Goal: Use online tool/utility: Utilize a website feature to perform a specific function

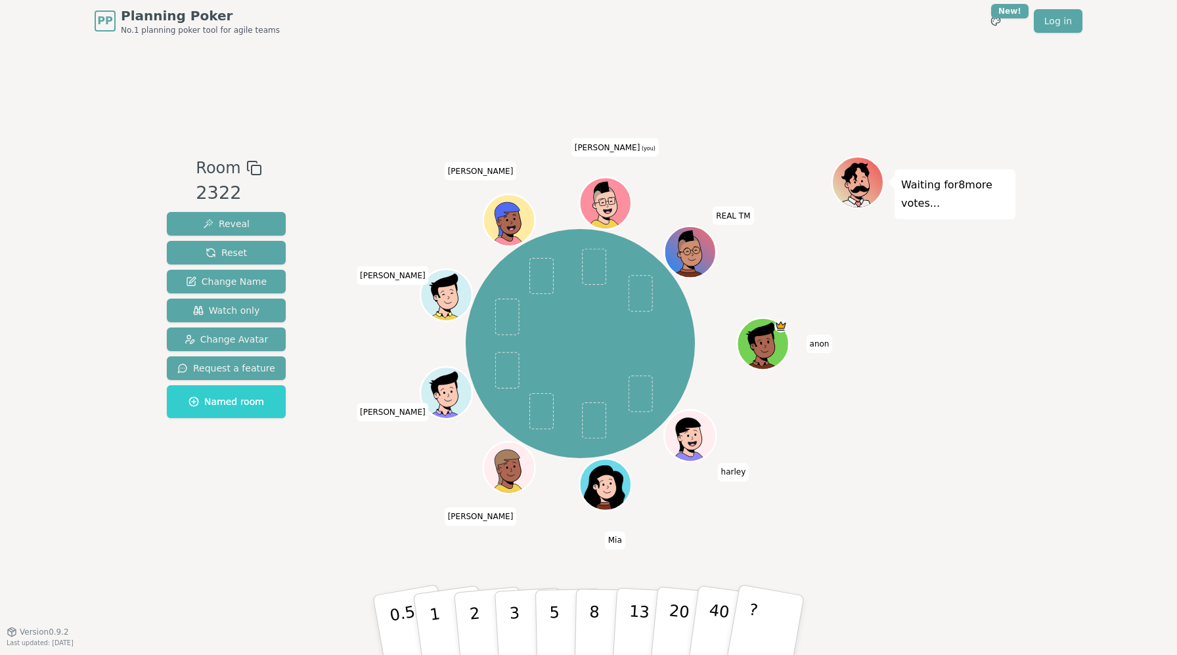
click at [609, 200] on icon at bounding box center [605, 202] width 50 height 10
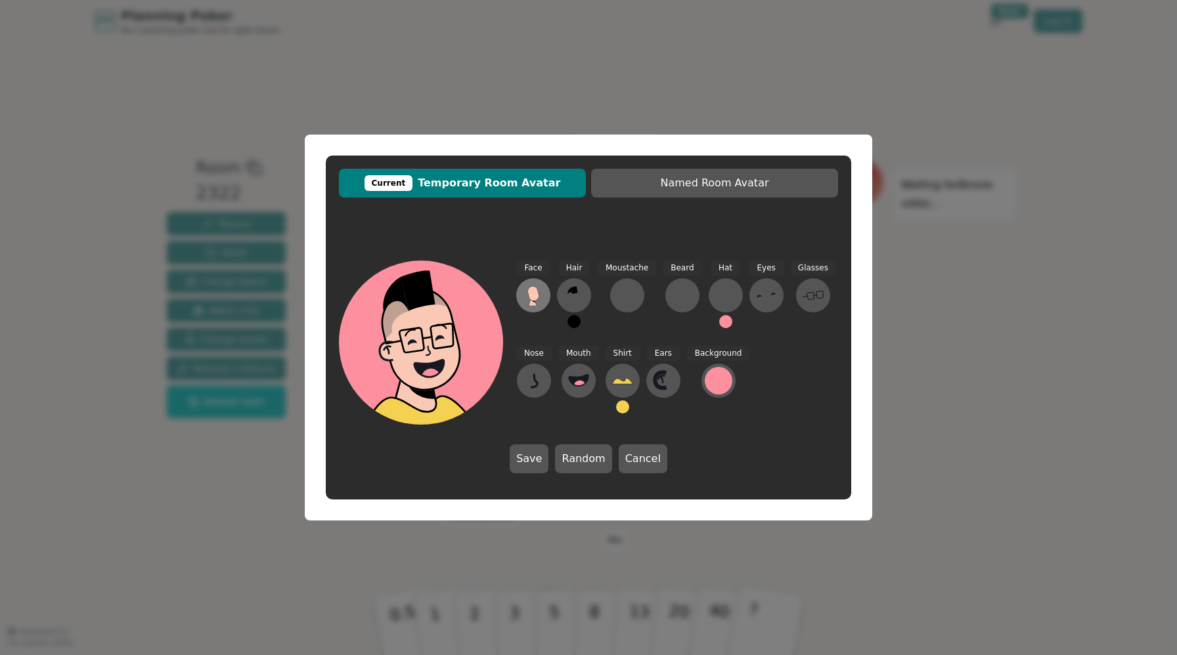
click at [533, 295] on icon at bounding box center [532, 293] width 11 height 14
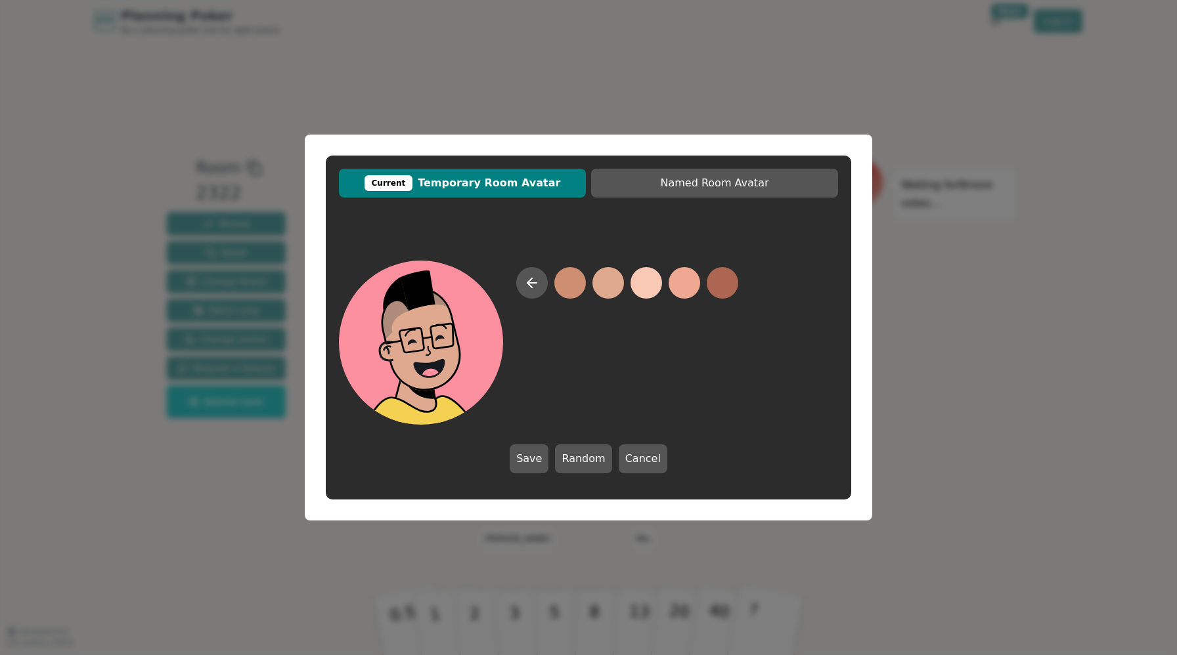
click at [598, 284] on button at bounding box center [608, 283] width 32 height 32
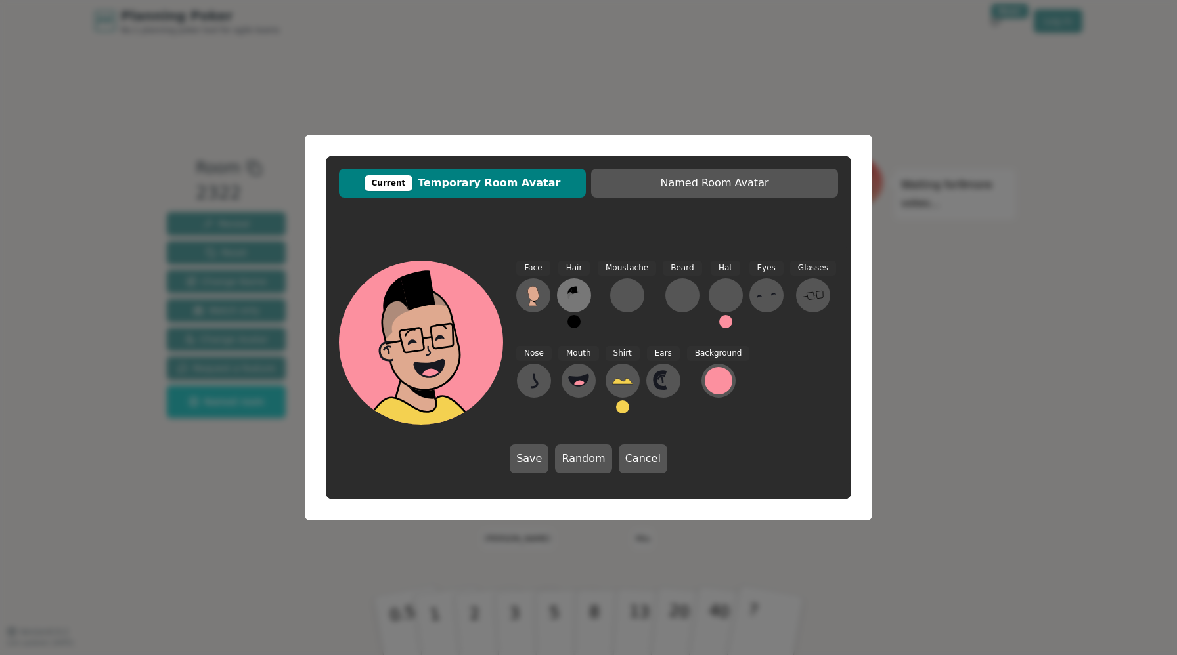
click at [577, 295] on icon at bounding box center [573, 295] width 21 height 21
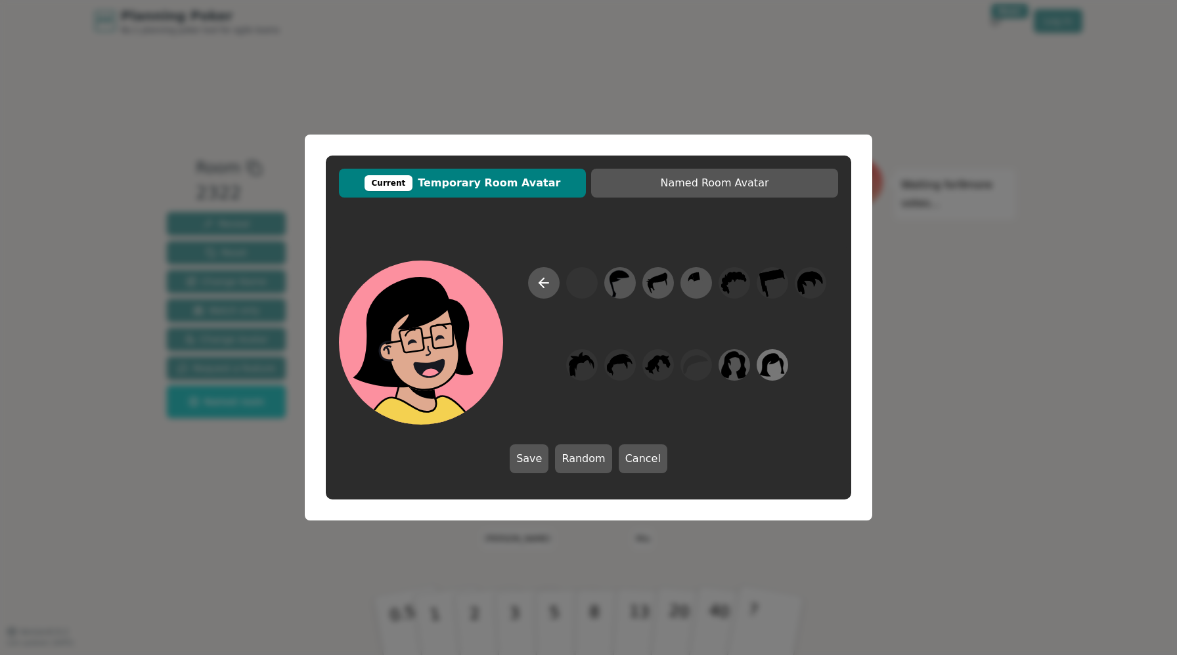
click at [772, 365] on icon at bounding box center [772, 366] width 26 height 30
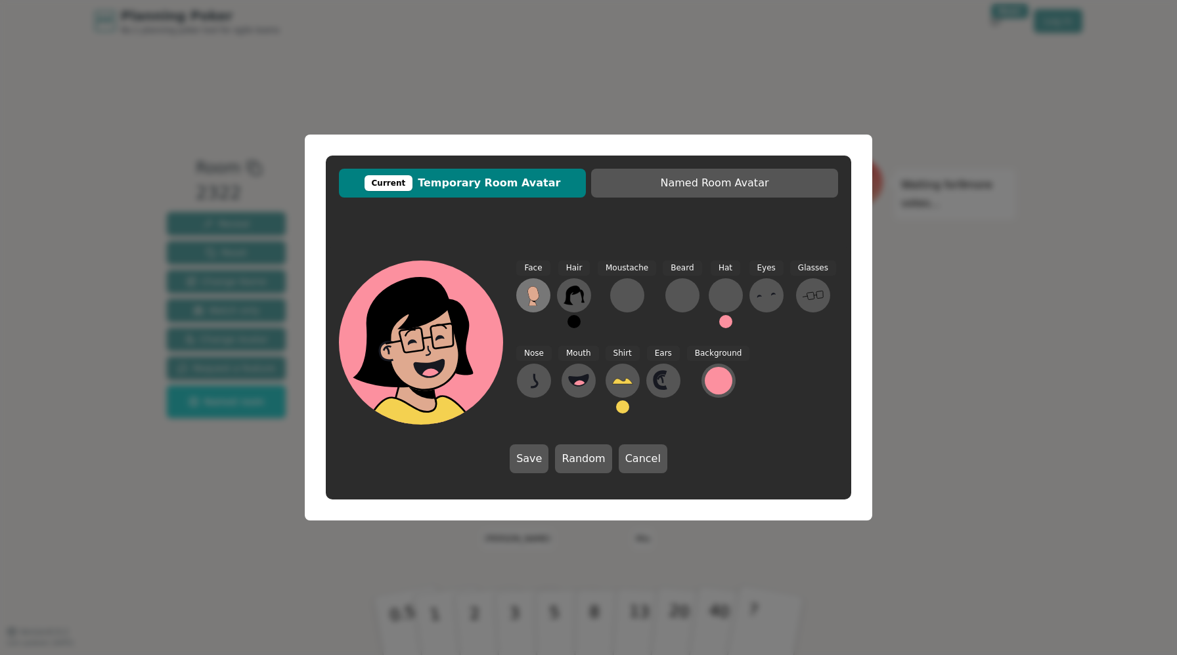
click at [538, 301] on icon at bounding box center [533, 295] width 21 height 21
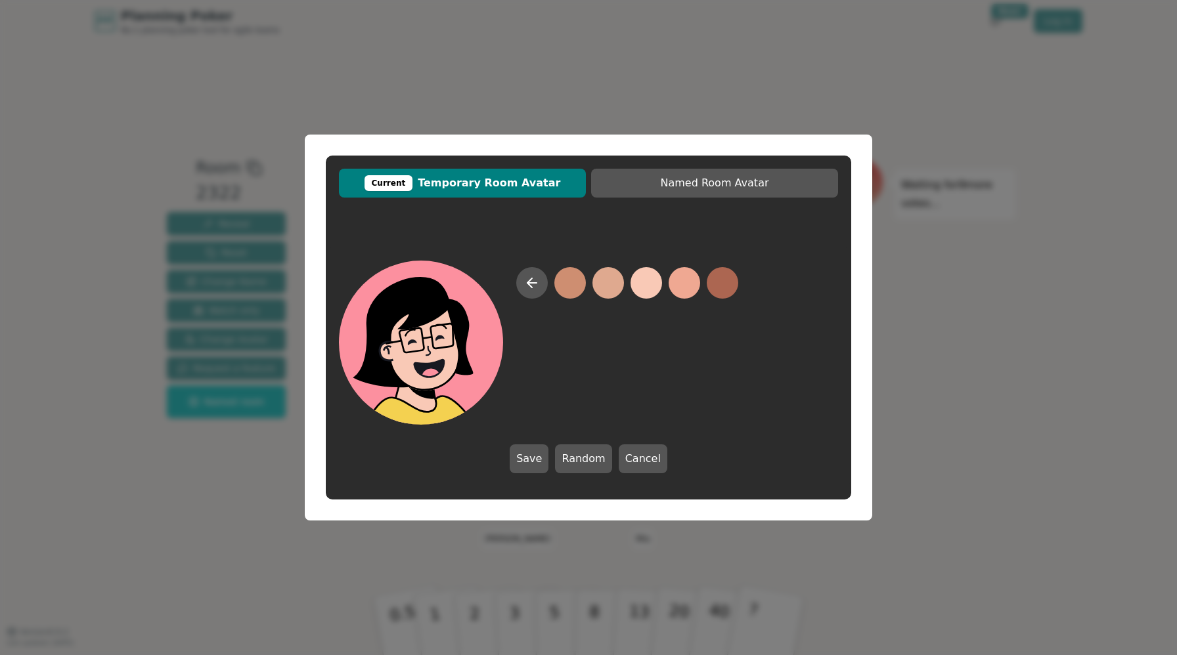
click at [647, 282] on button at bounding box center [646, 283] width 32 height 32
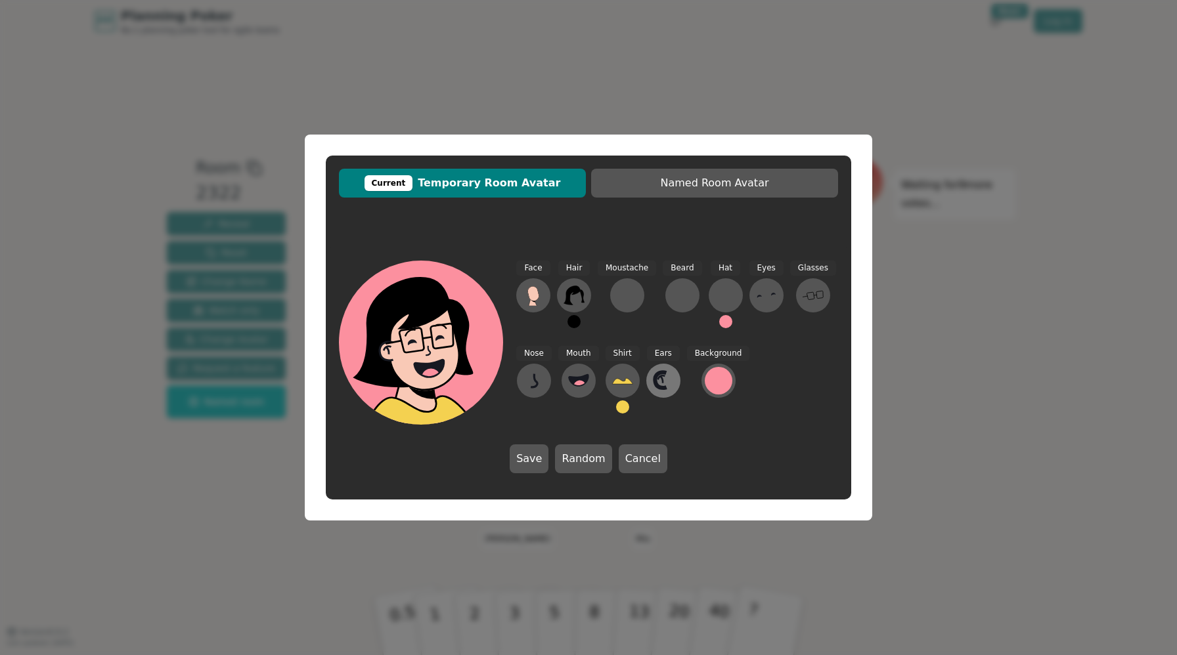
click at [661, 380] on icon at bounding box center [663, 380] width 21 height 21
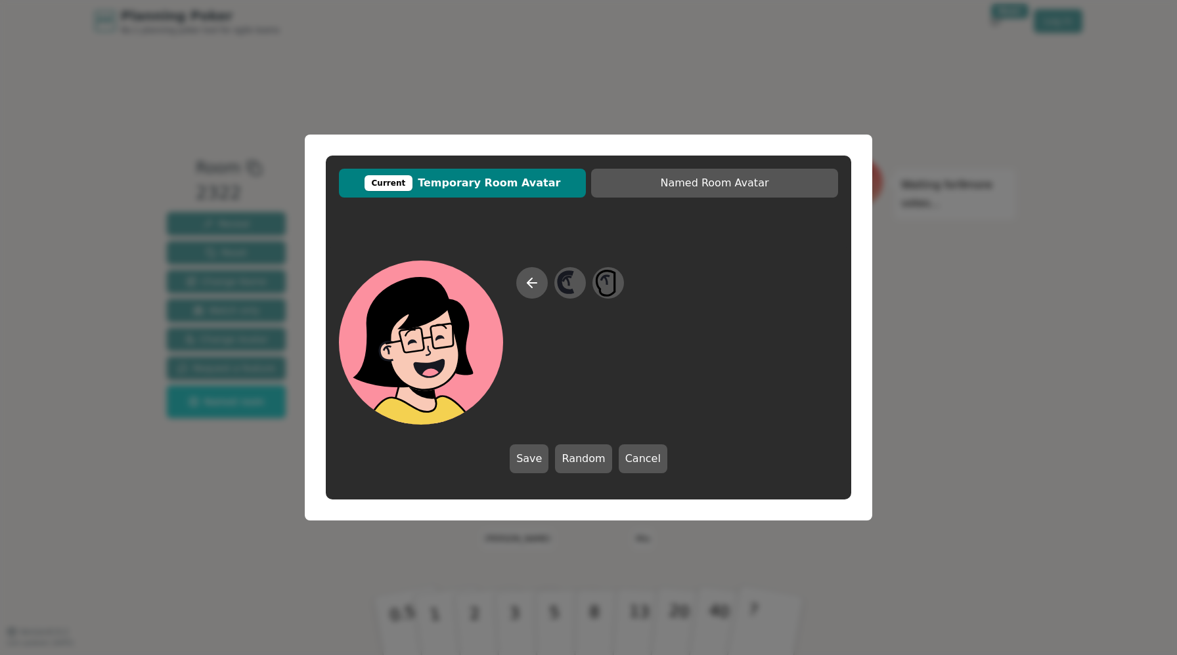
click at [528, 264] on div at bounding box center [588, 343] width 499 height 164
click at [528, 287] on icon at bounding box center [532, 283] width 16 height 16
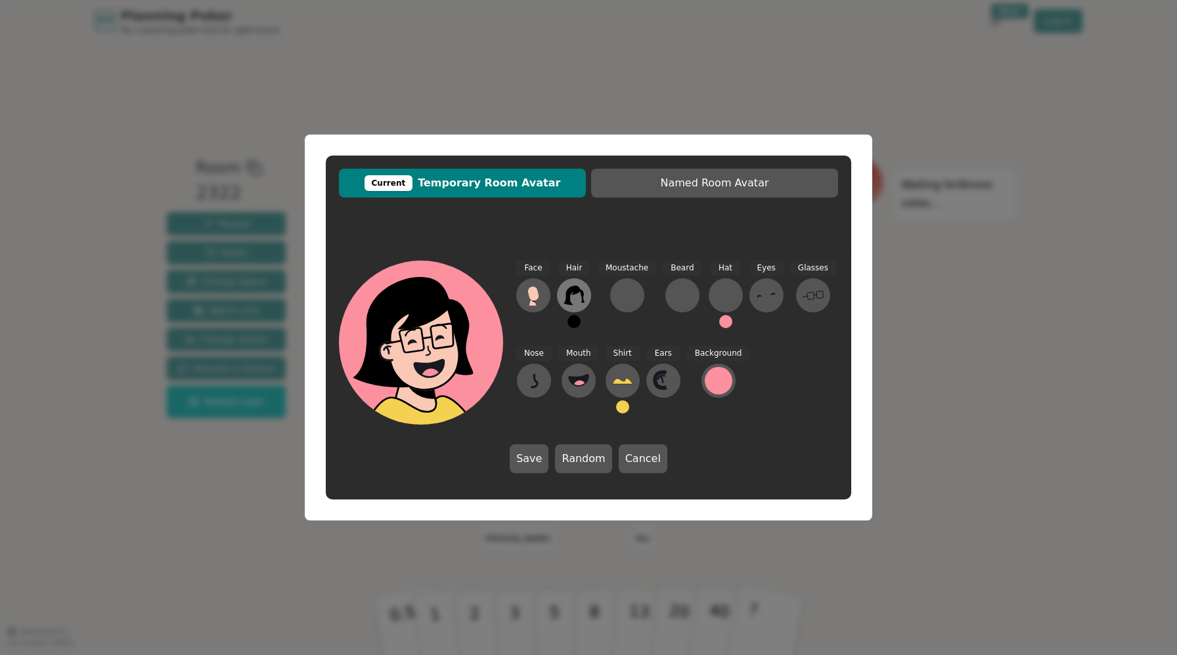
click at [576, 300] on icon at bounding box center [573, 295] width 21 height 21
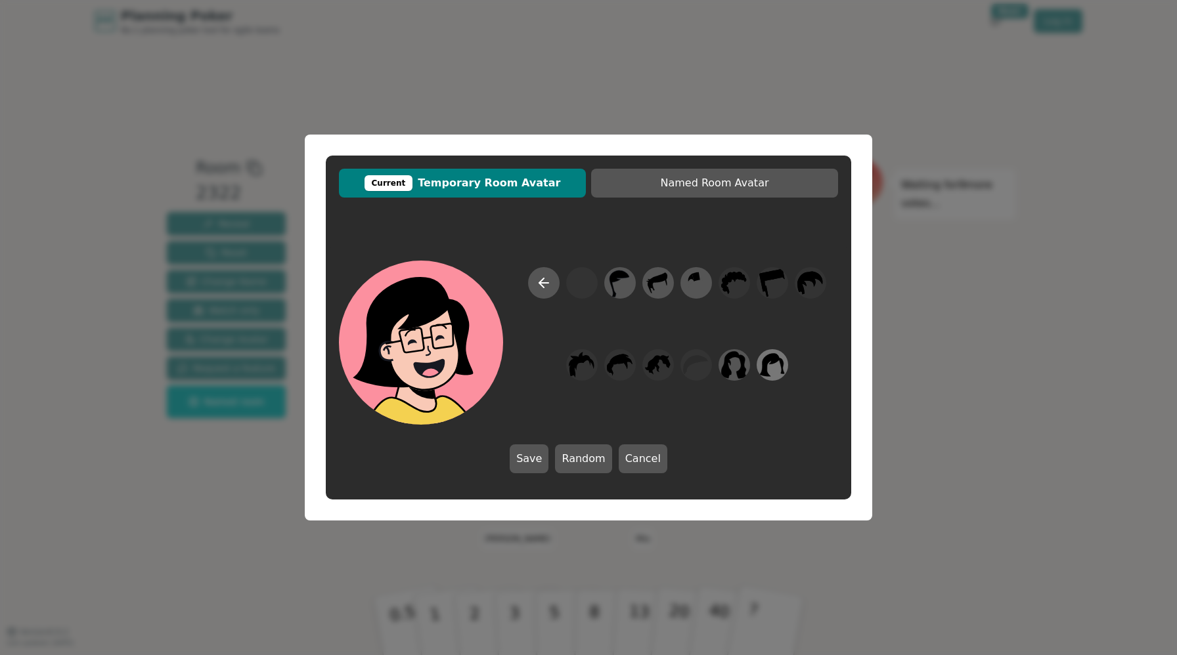
click at [777, 374] on icon at bounding box center [772, 366] width 26 height 30
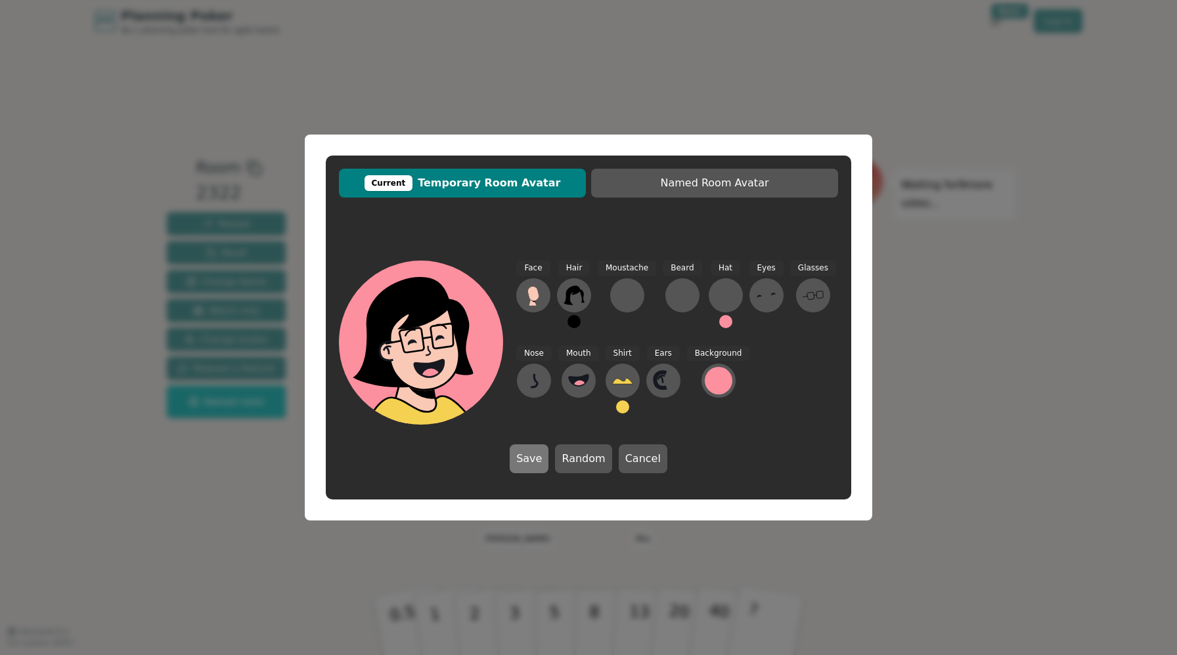
click at [532, 464] on button "Save" at bounding box center [529, 459] width 39 height 29
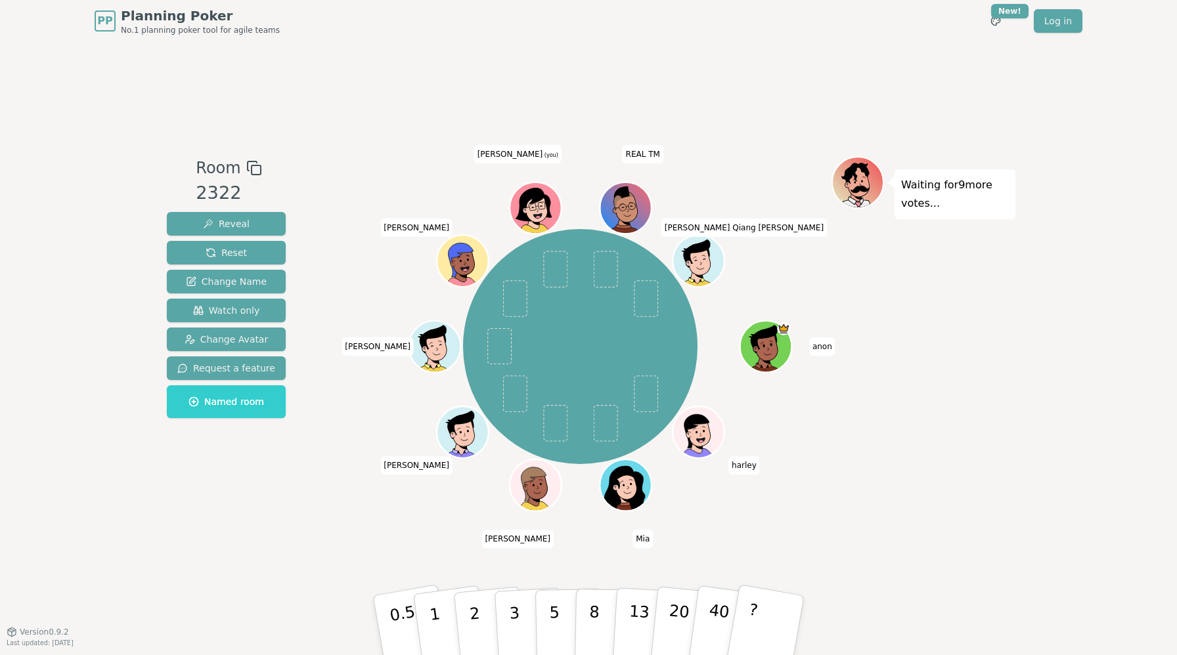
click at [534, 210] on icon at bounding box center [533, 208] width 8 height 8
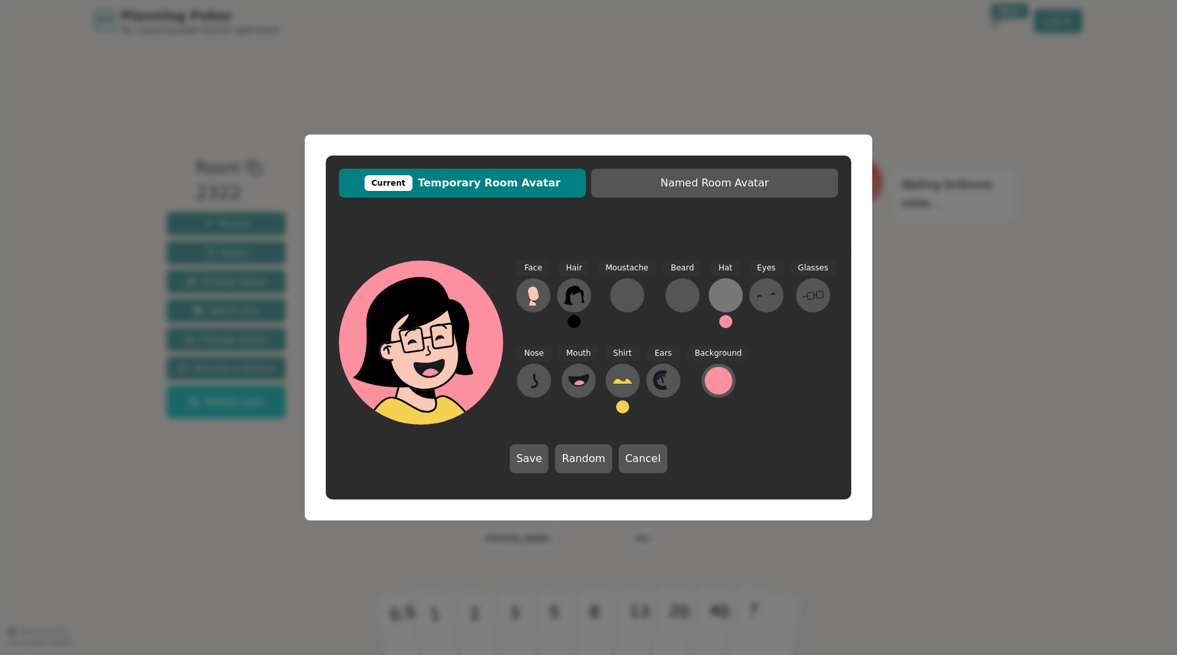
click at [723, 295] on div at bounding box center [725, 295] width 21 height 21
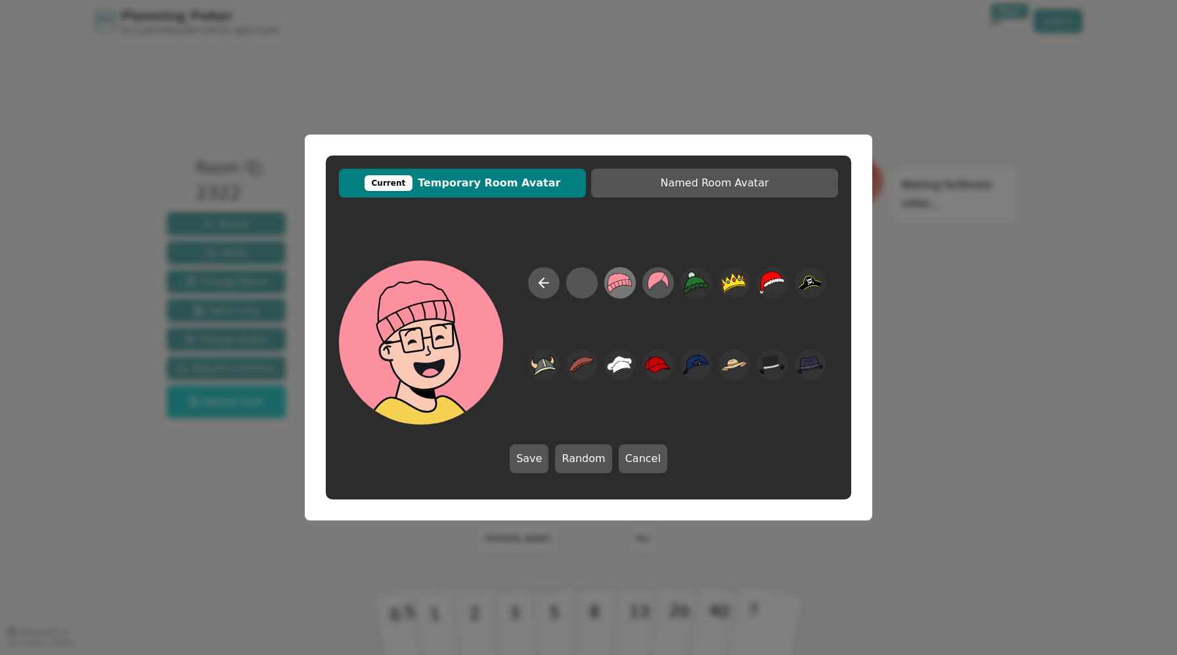
click at [621, 284] on icon at bounding box center [620, 283] width 24 height 19
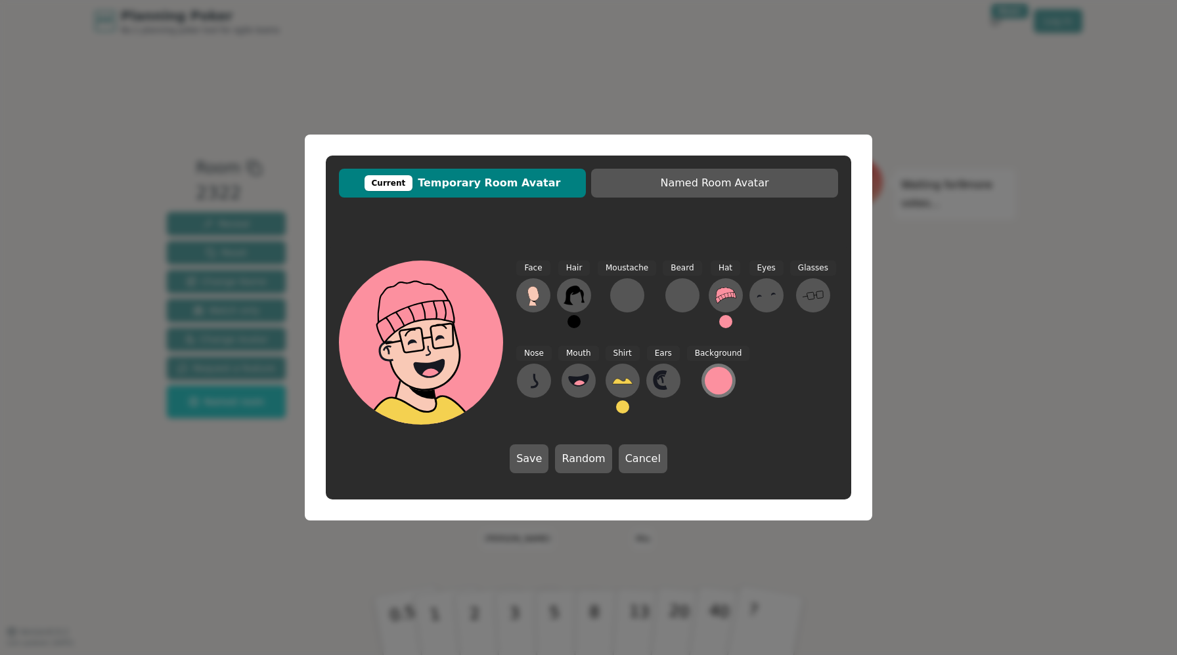
click at [718, 380] on div at bounding box center [719, 381] width 28 height 28
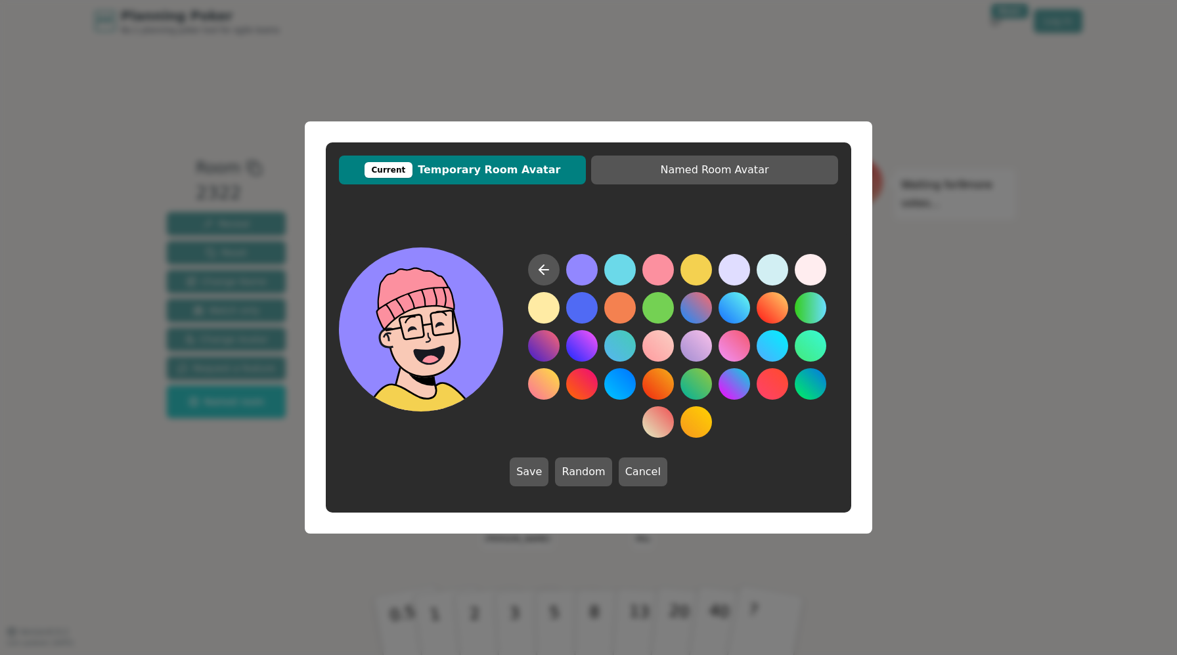
click at [583, 265] on button at bounding box center [582, 270] width 32 height 32
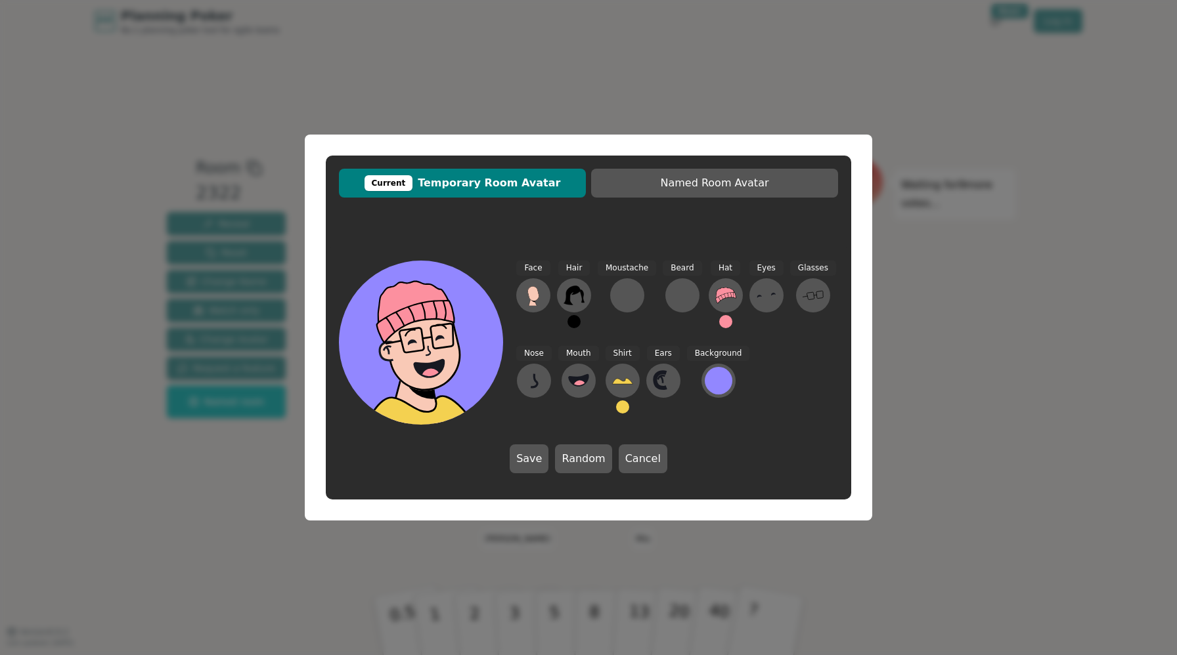
click at [621, 406] on button at bounding box center [622, 407] width 13 height 13
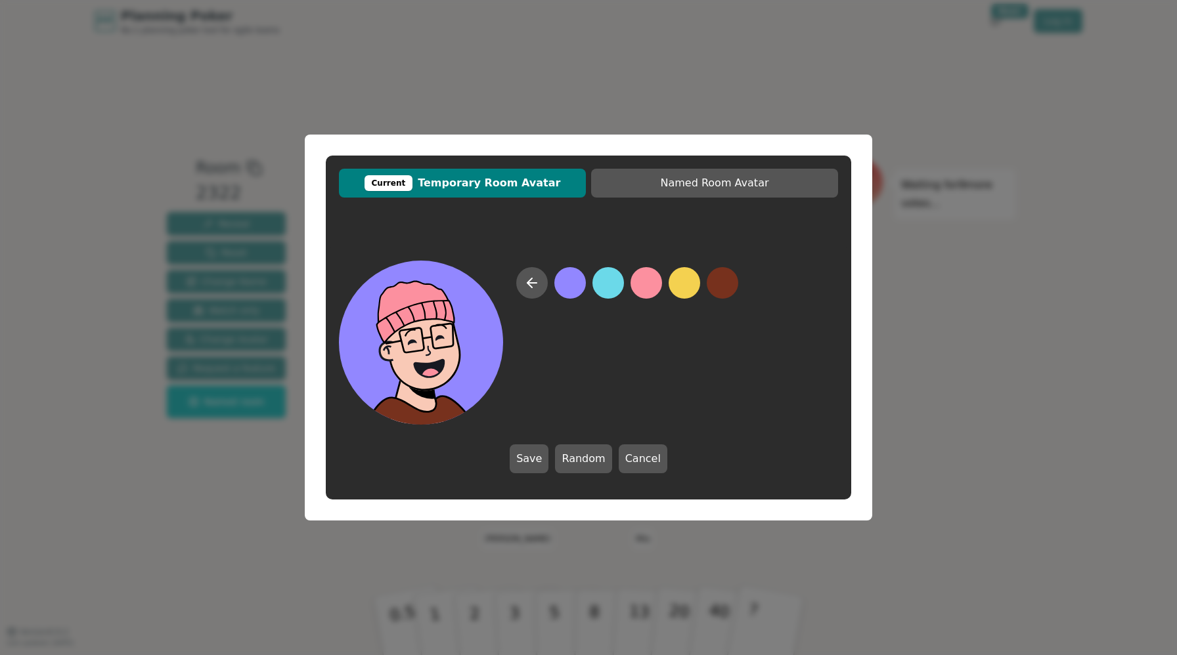
click at [722, 282] on button at bounding box center [722, 283] width 32 height 32
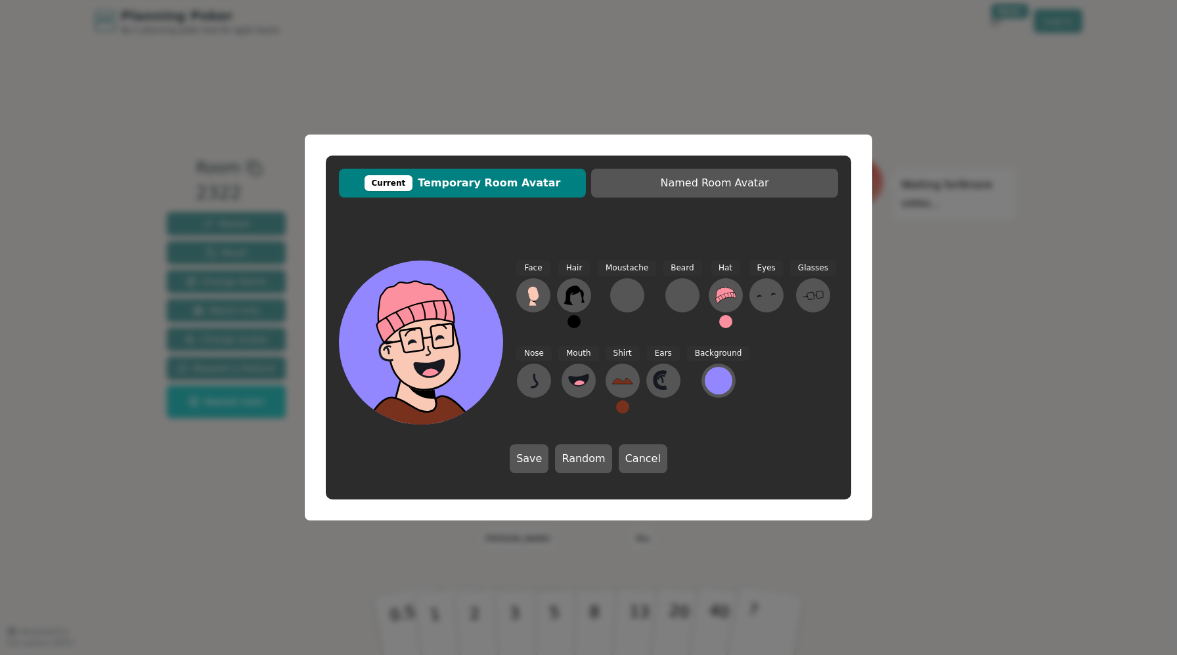
click at [724, 320] on button at bounding box center [725, 321] width 13 height 13
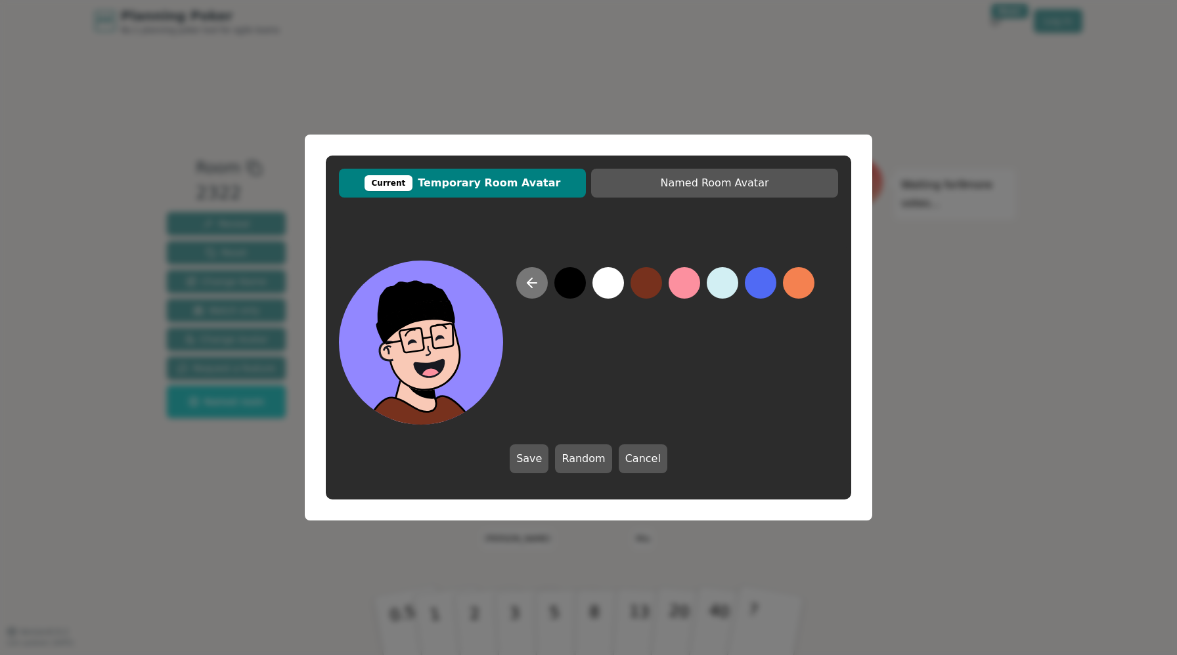
click at [532, 286] on icon at bounding box center [532, 283] width 16 height 16
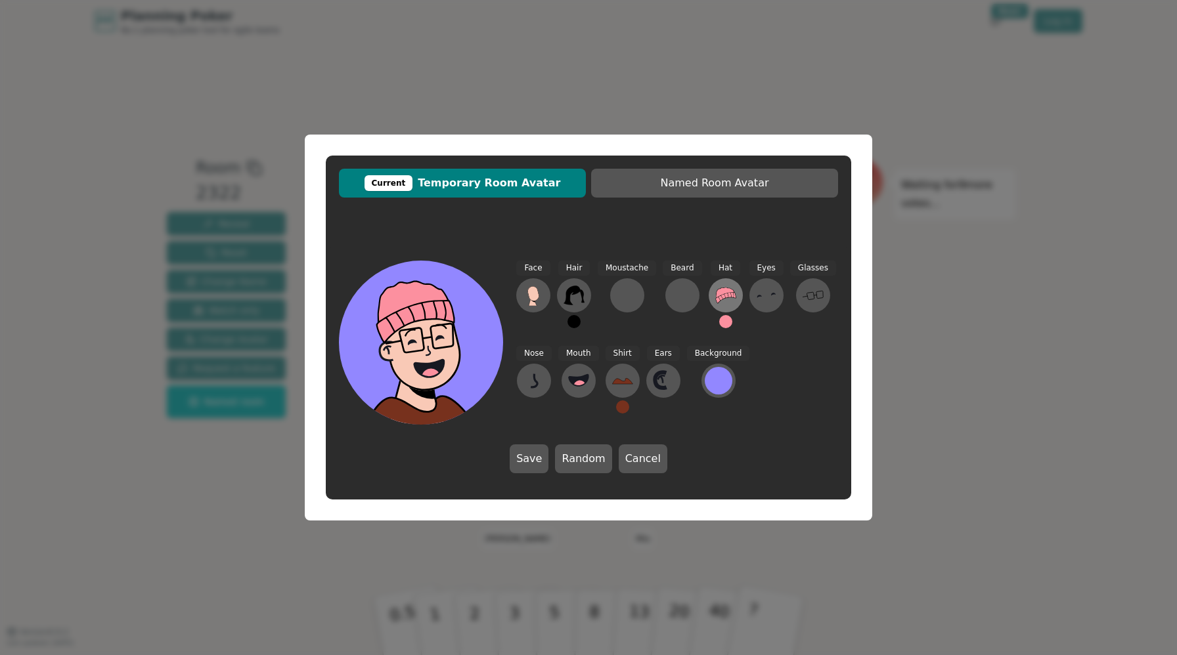
click at [723, 299] on icon at bounding box center [725, 295] width 21 height 21
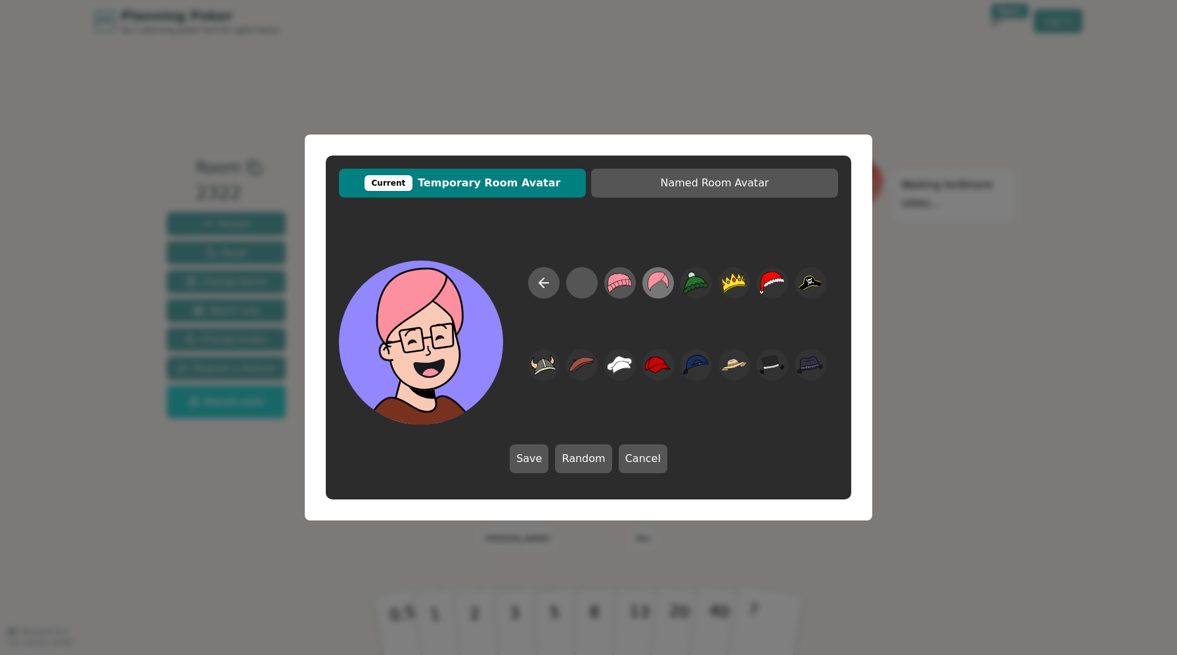
click at [658, 285] on icon at bounding box center [658, 284] width 26 height 30
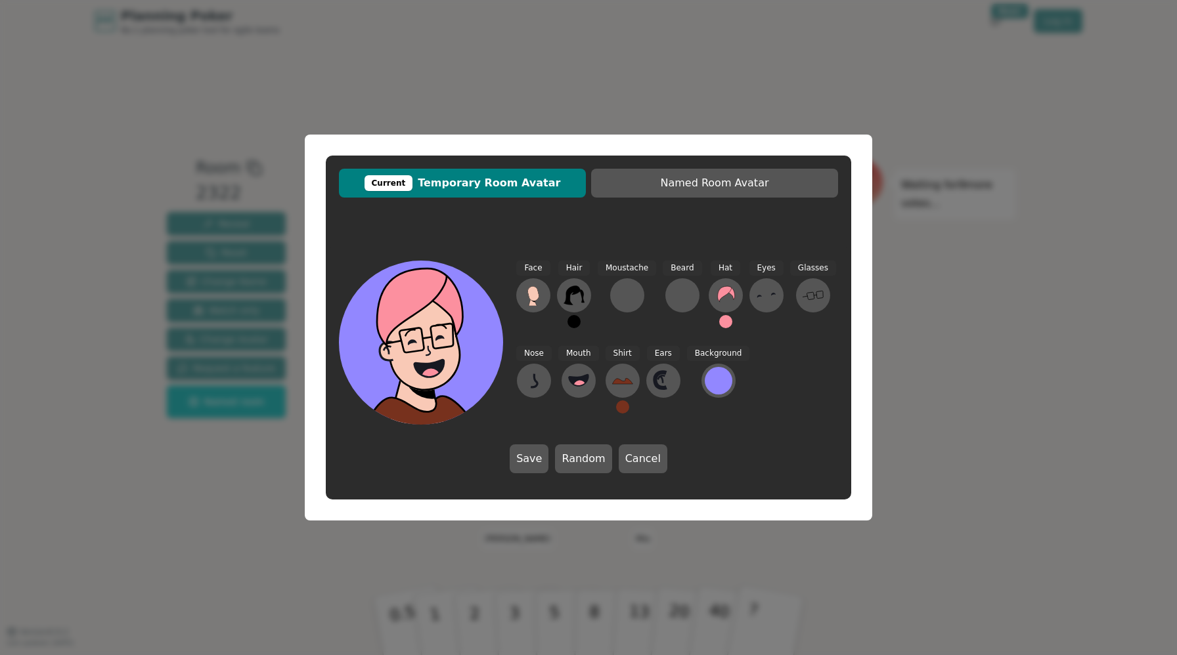
click at [719, 324] on button at bounding box center [725, 321] width 13 height 13
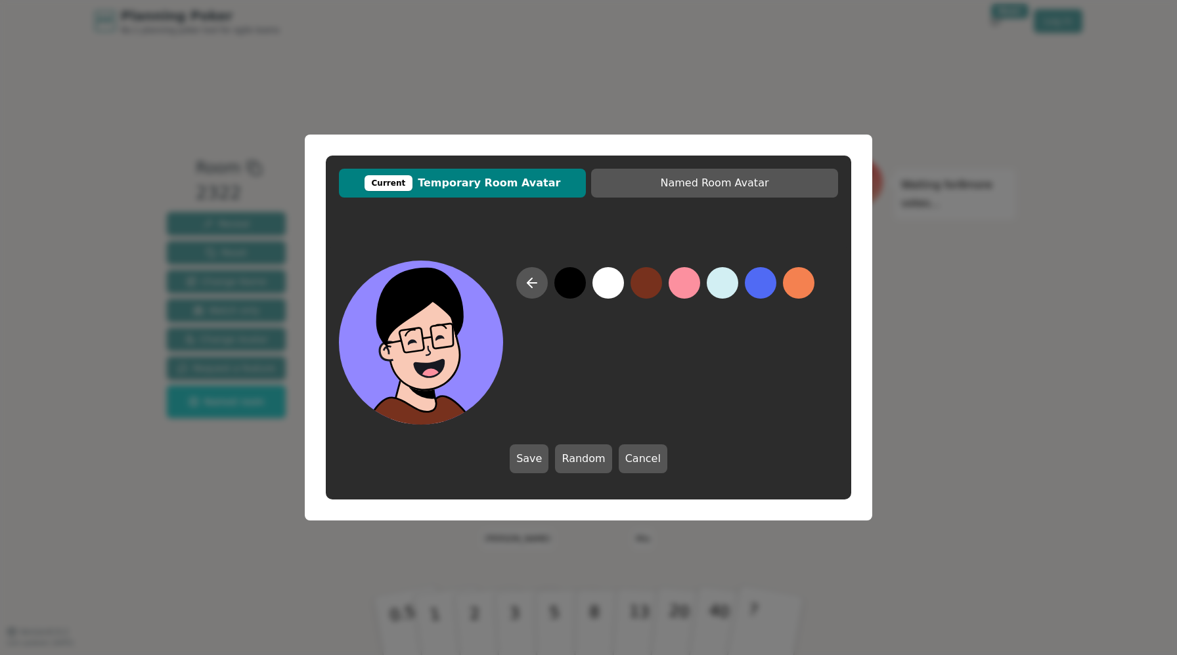
click at [569, 284] on button at bounding box center [570, 283] width 32 height 32
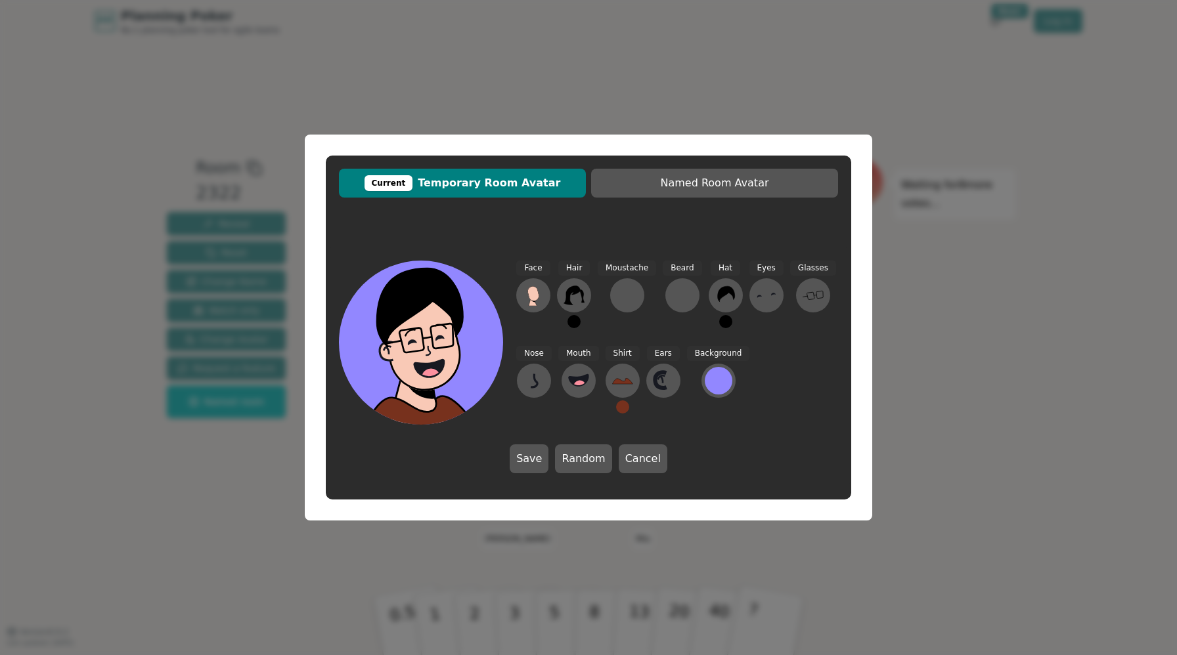
click at [572, 322] on button at bounding box center [573, 321] width 13 height 13
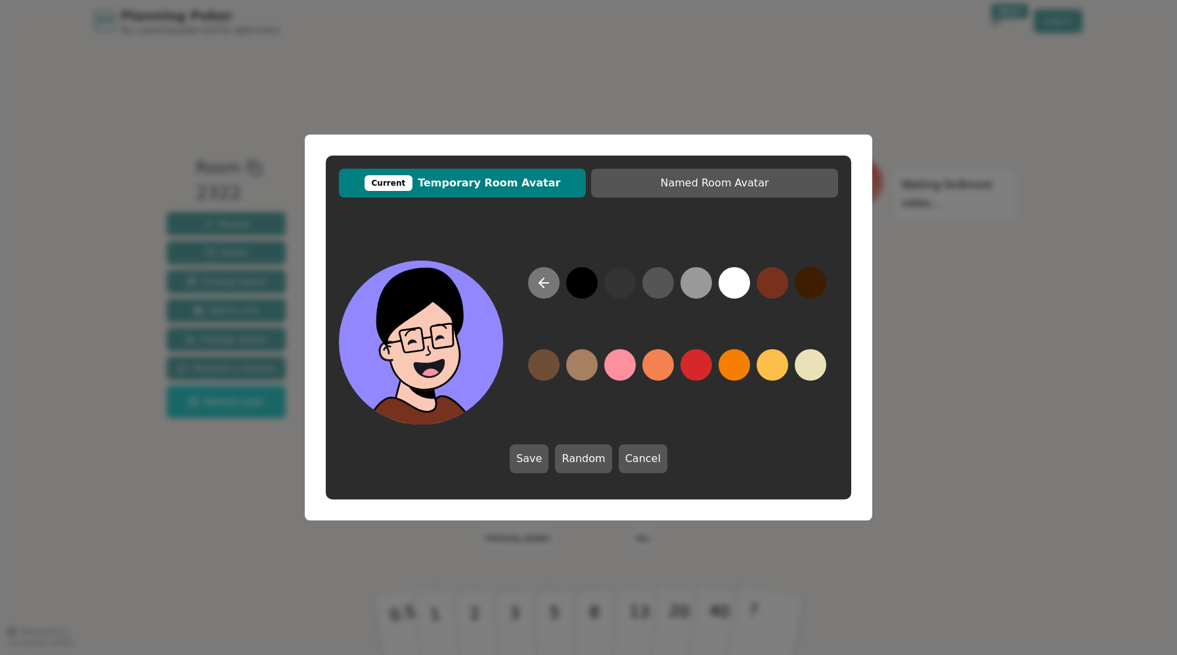
click at [533, 277] on button at bounding box center [544, 283] width 32 height 32
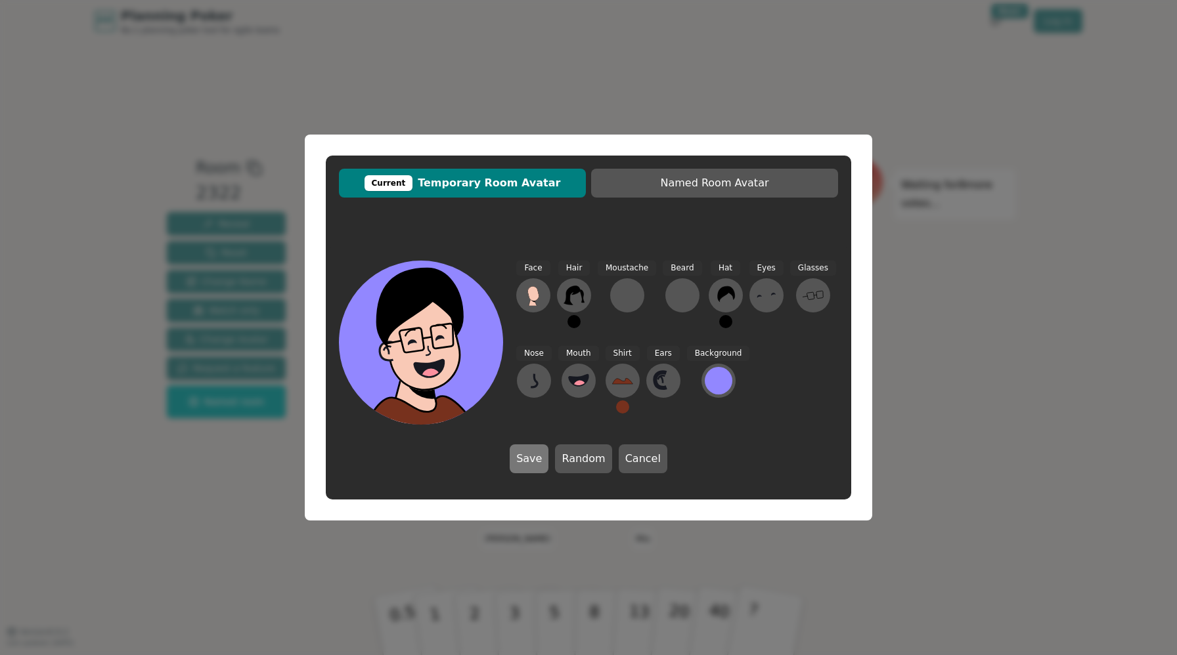
click at [533, 466] on button "Save" at bounding box center [529, 459] width 39 height 29
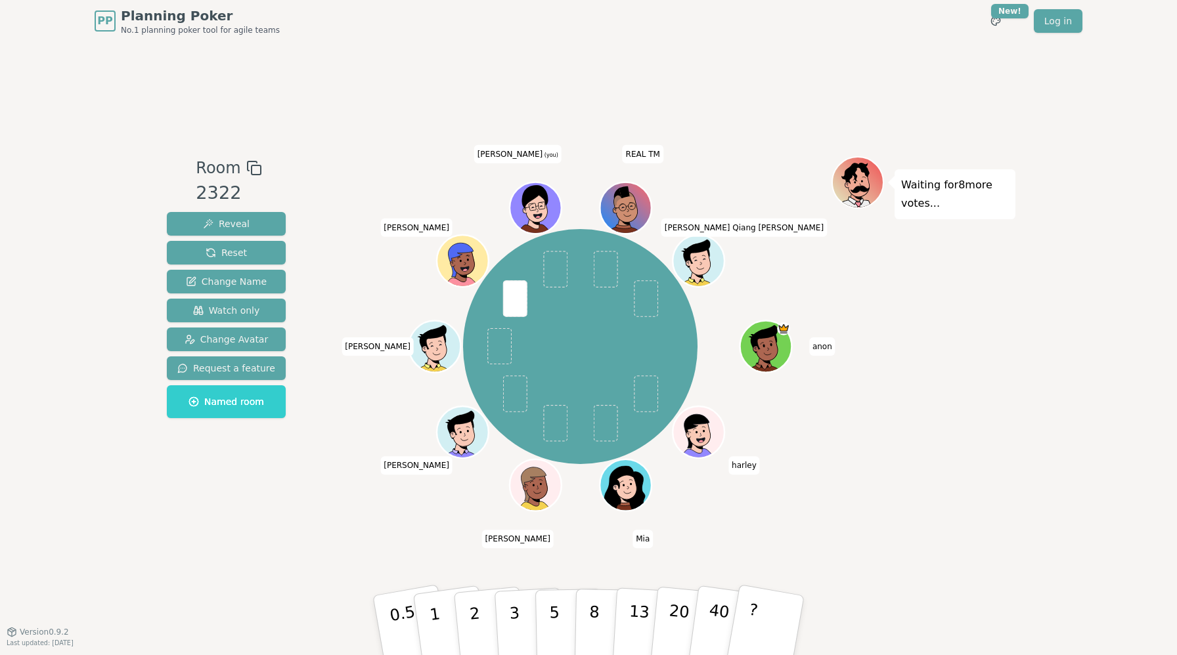
click at [538, 215] on icon at bounding box center [534, 199] width 32 height 38
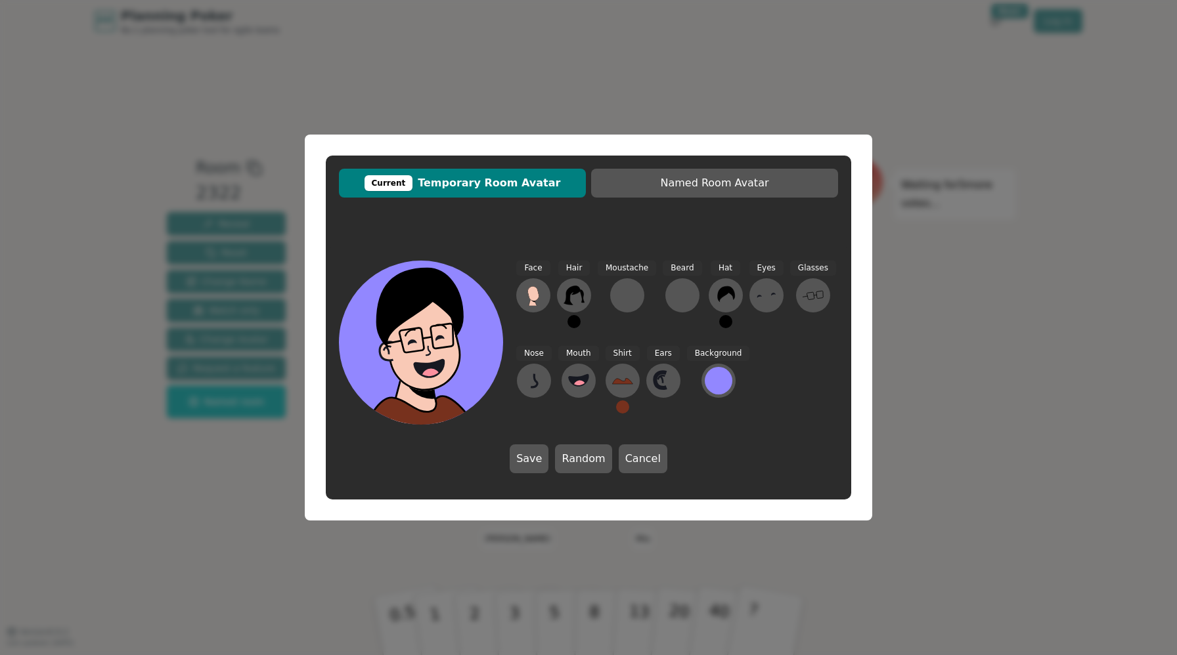
click at [620, 408] on button at bounding box center [622, 407] width 13 height 13
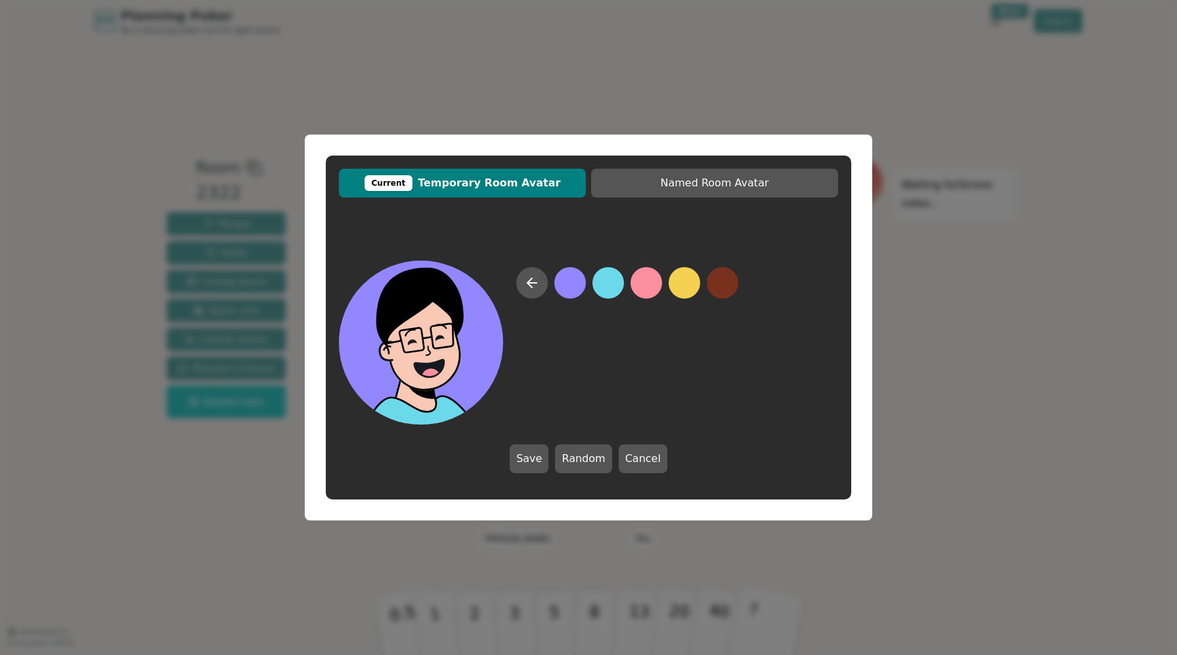
click at [605, 285] on button at bounding box center [608, 283] width 32 height 32
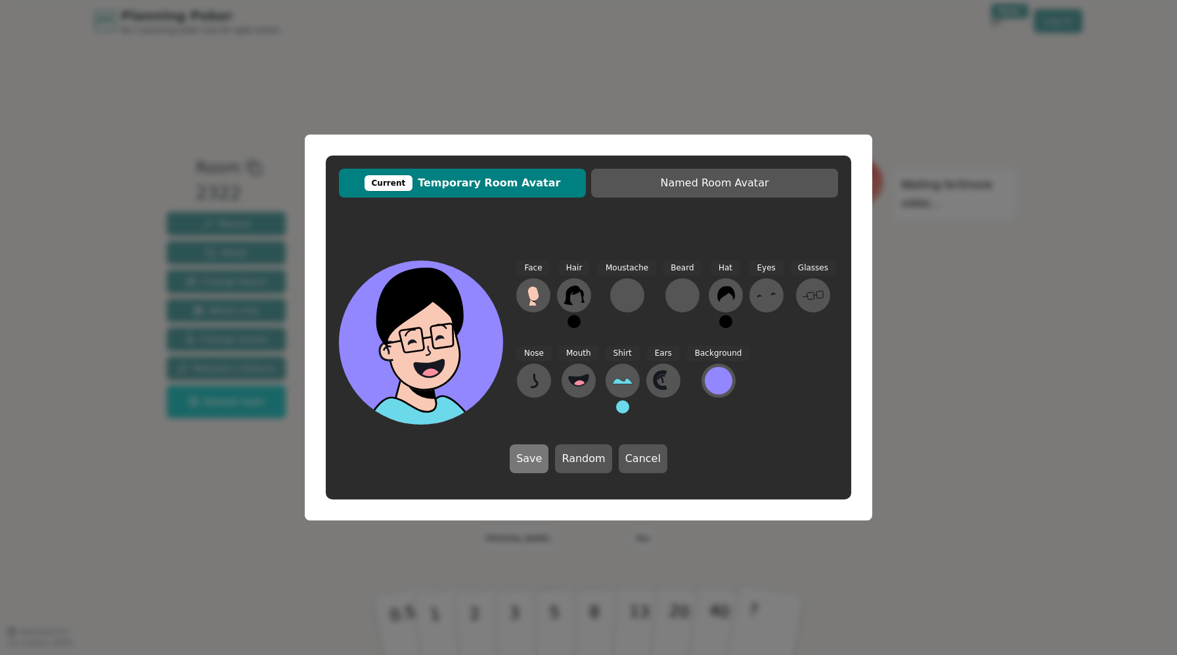
click at [537, 463] on button "Save" at bounding box center [529, 459] width 39 height 29
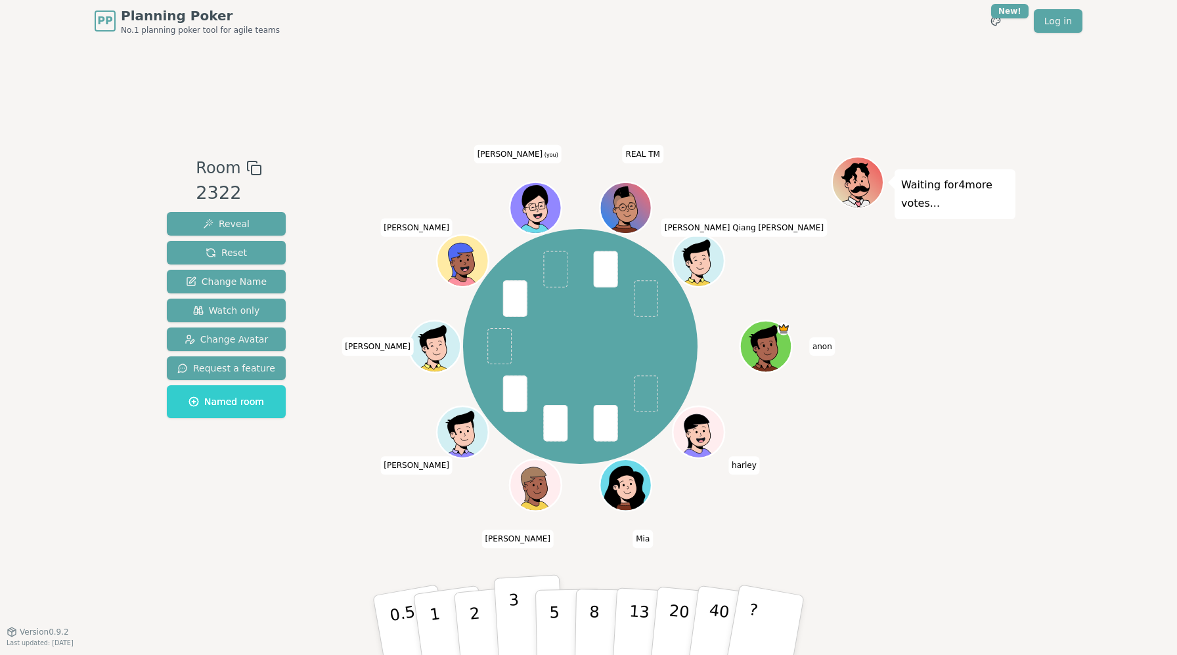
click at [528, 616] on button "3" at bounding box center [530, 626] width 72 height 102
click at [534, 202] on icon at bounding box center [534, 199] width 32 height 38
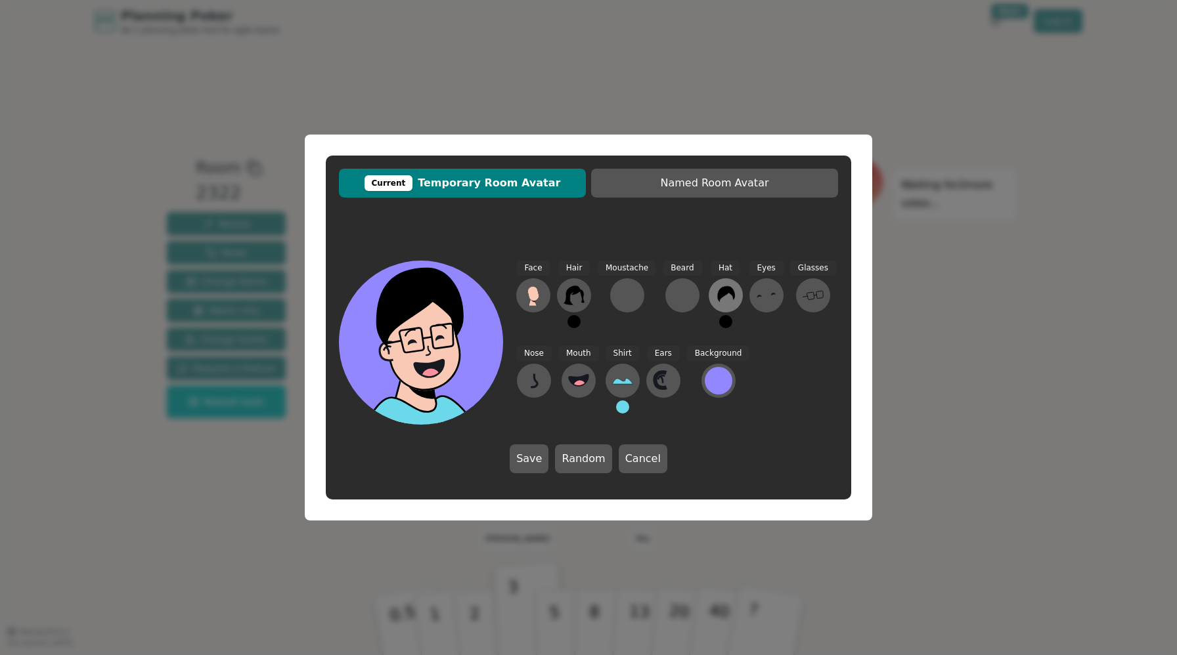
click at [724, 298] on icon at bounding box center [725, 295] width 21 height 21
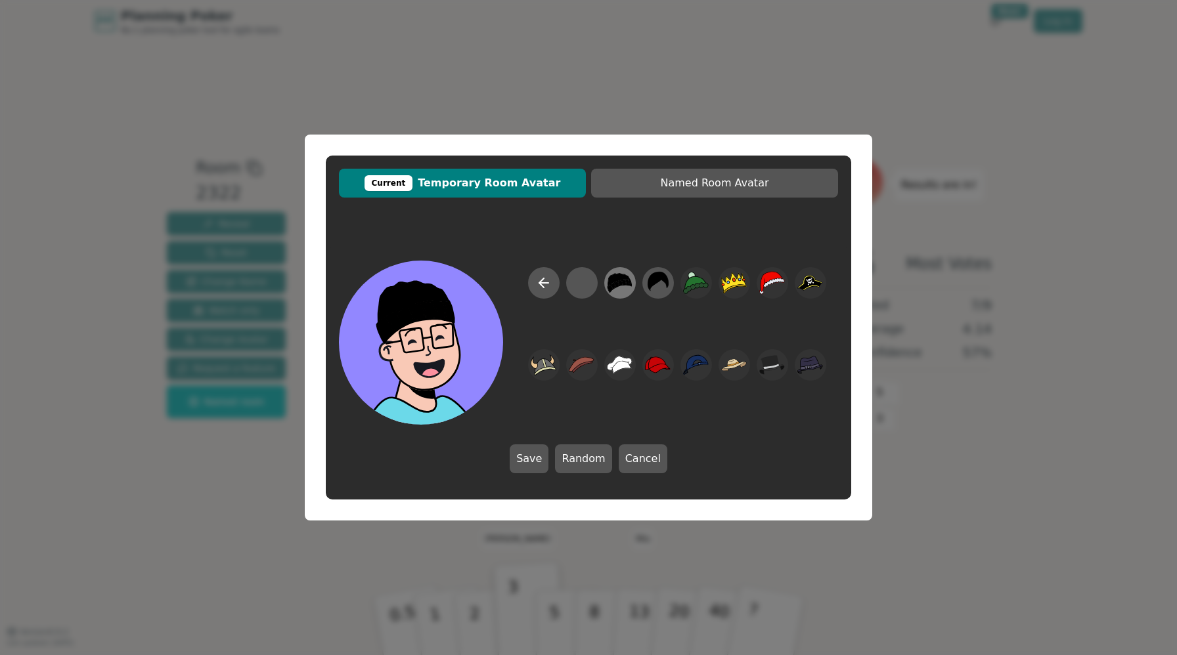
click at [621, 278] on icon at bounding box center [620, 283] width 24 height 19
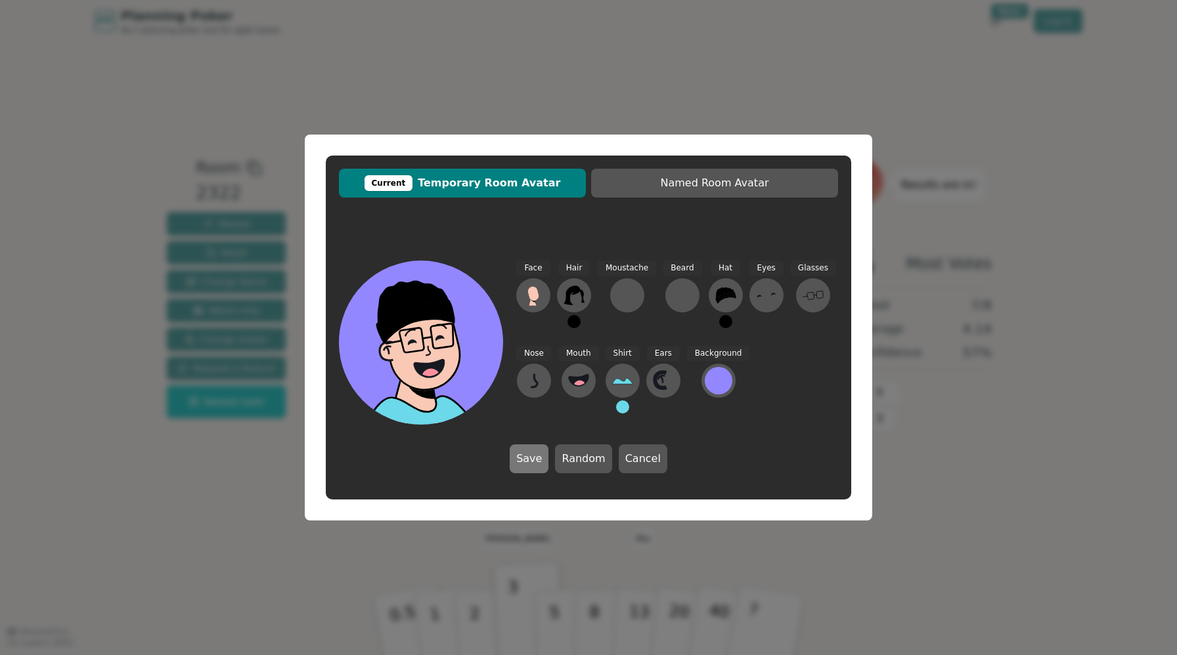
click at [531, 460] on button "Save" at bounding box center [529, 459] width 39 height 29
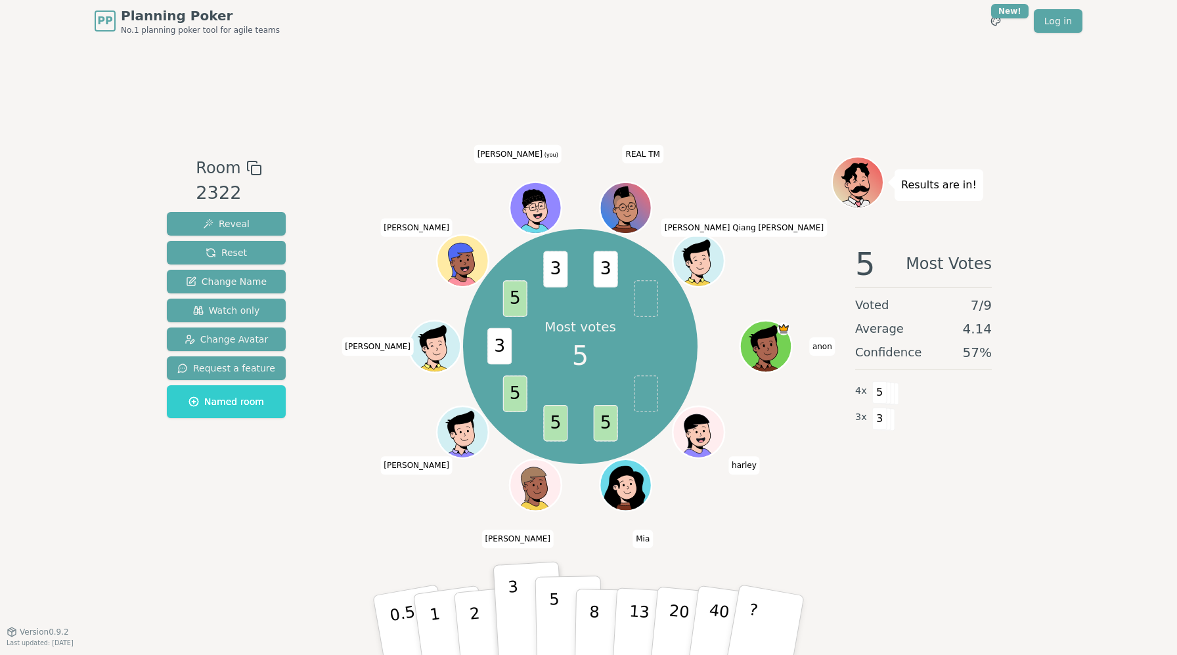
click at [560, 612] on button "5" at bounding box center [569, 626] width 68 height 100
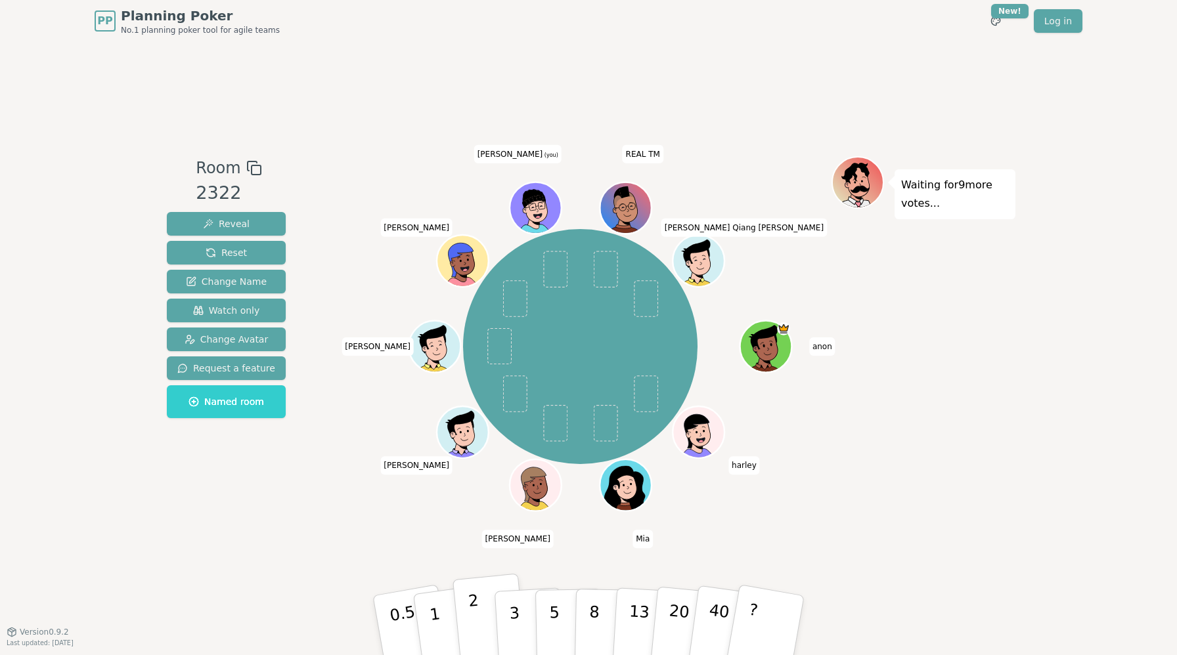
click at [466, 617] on button "2" at bounding box center [489, 626] width 75 height 104
click at [440, 615] on button "1" at bounding box center [450, 626] width 78 height 106
click at [473, 618] on p "2" at bounding box center [475, 628] width 17 height 72
